Goal: Task Accomplishment & Management: Manage account settings

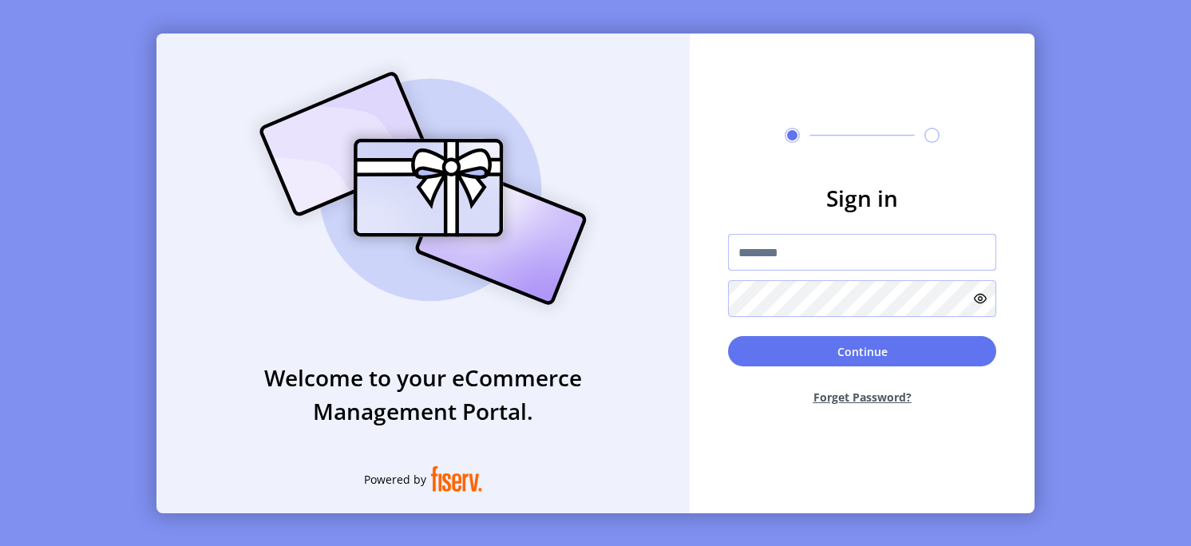
click at [808, 240] on input "text" at bounding box center [862, 252] width 268 height 37
click at [816, 223] on form "Sign in Continue Forget Password?" at bounding box center [862, 299] width 345 height 237
click at [800, 255] on input "text" at bounding box center [862, 252] width 268 height 37
type input "*********"
click at [837, 366] on div "Continue Forget Password?" at bounding box center [862, 377] width 268 height 82
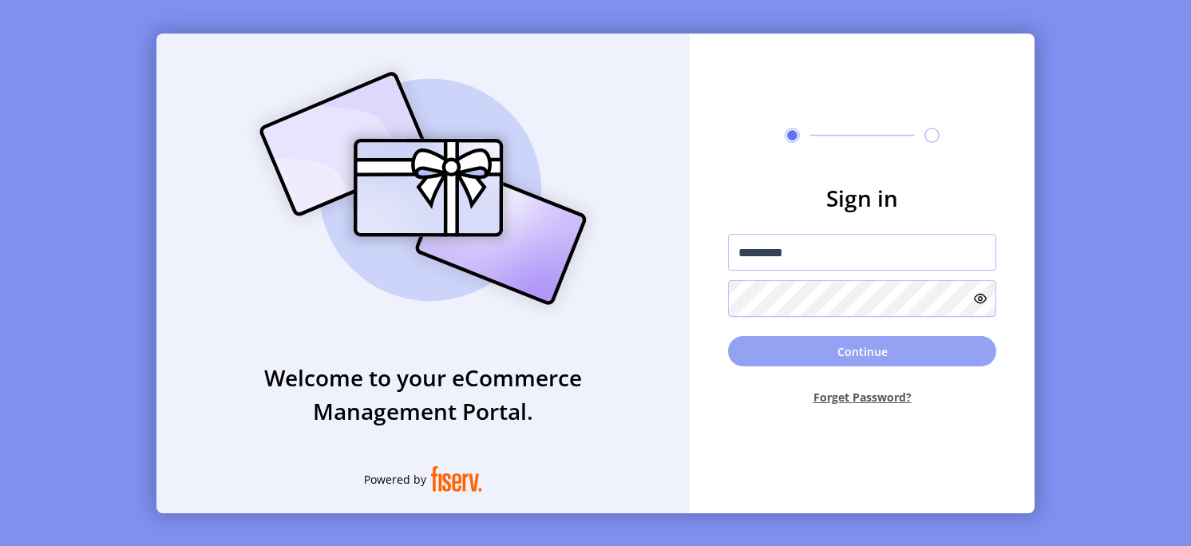
click at [828, 358] on button "Continue" at bounding box center [862, 351] width 268 height 30
